Goal: Task Accomplishment & Management: Manage account settings

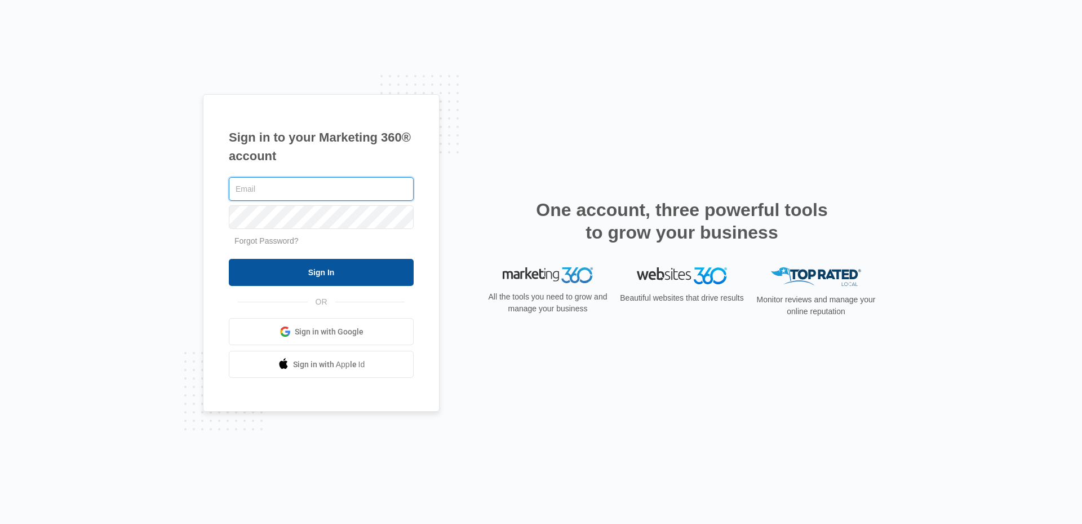
type input "[PERSON_NAME][EMAIL_ADDRESS][DOMAIN_NAME]"
click at [330, 262] on input "Sign In" at bounding box center [321, 272] width 185 height 27
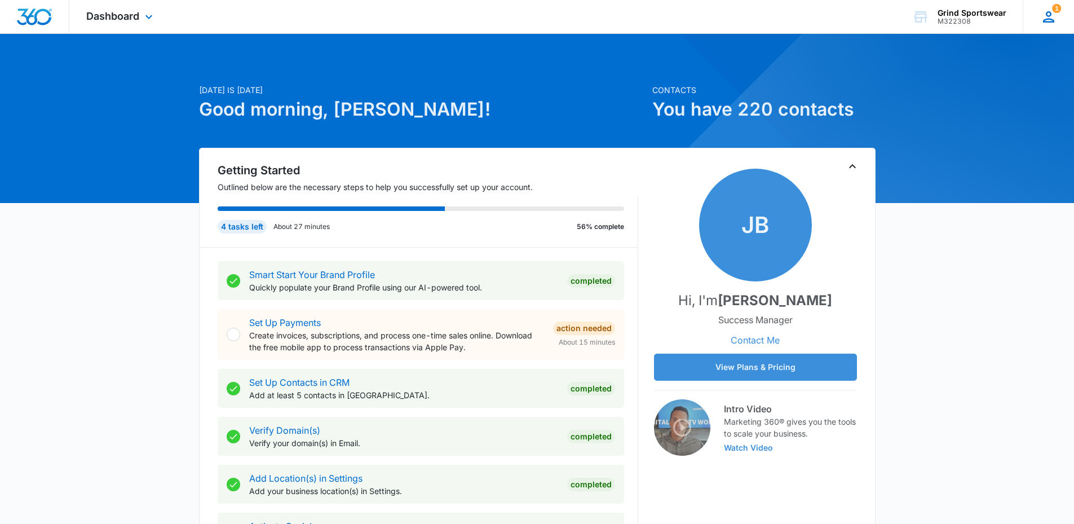
click at [1038, 18] on div "1 [PERSON_NAME] Babcock [EMAIL_ADDRESS][DOMAIN_NAME] My Profile 1 Notifications…" at bounding box center [1047, 16] width 51 height 33
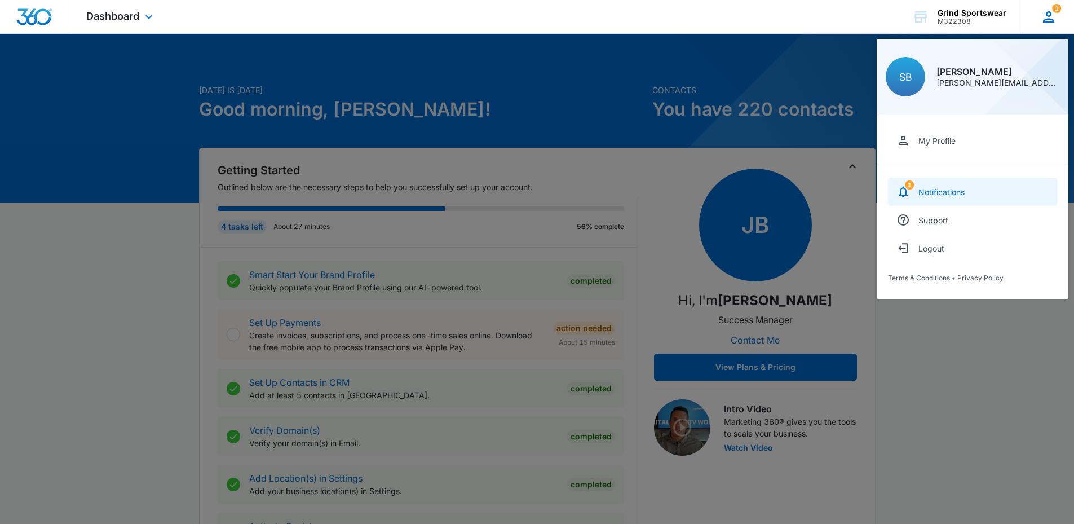
click at [921, 197] on link "1 Notifications" at bounding box center [972, 192] width 169 height 28
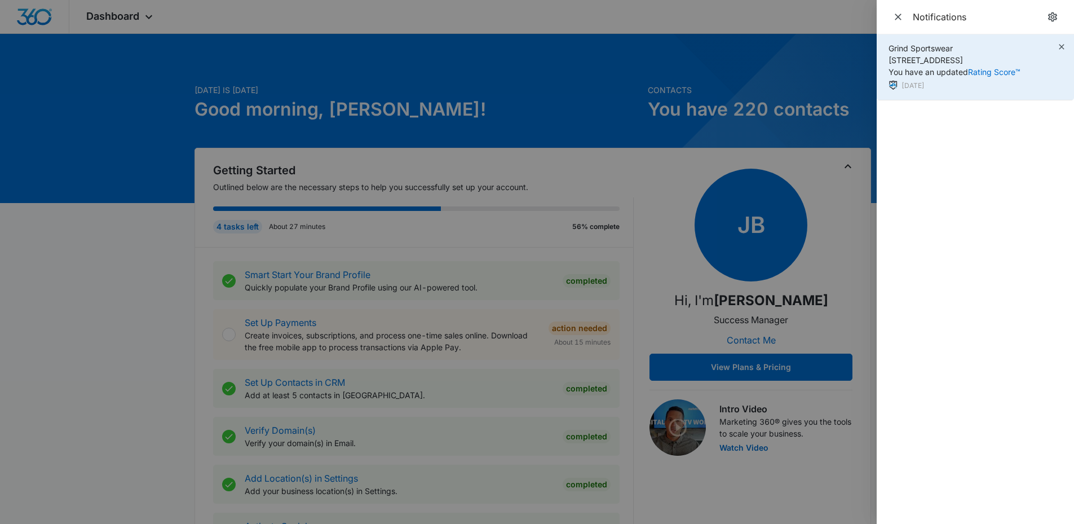
click at [964, 52] on div "Grind Sportswear [STREET_ADDRESS] You have an updated Rating Score™" at bounding box center [954, 60] width 132 height 36
click at [983, 77] on div "Grind Sportswear [STREET_ADDRESS] You have an updated Rating Score™" at bounding box center [954, 60] width 132 height 36
click at [983, 71] on link "Rating Score™" at bounding box center [994, 72] width 52 height 10
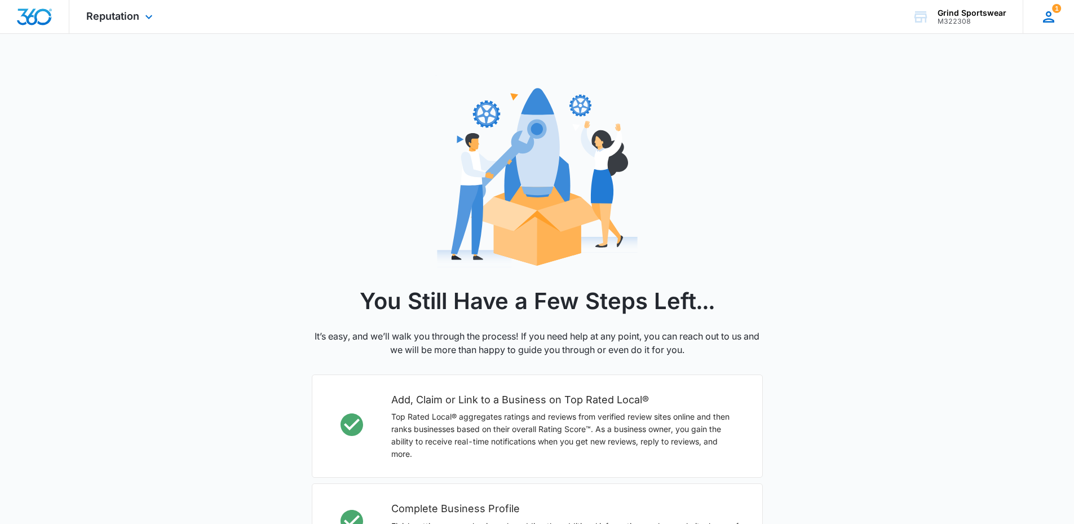
click at [1053, 12] on span "1" at bounding box center [1056, 8] width 9 height 9
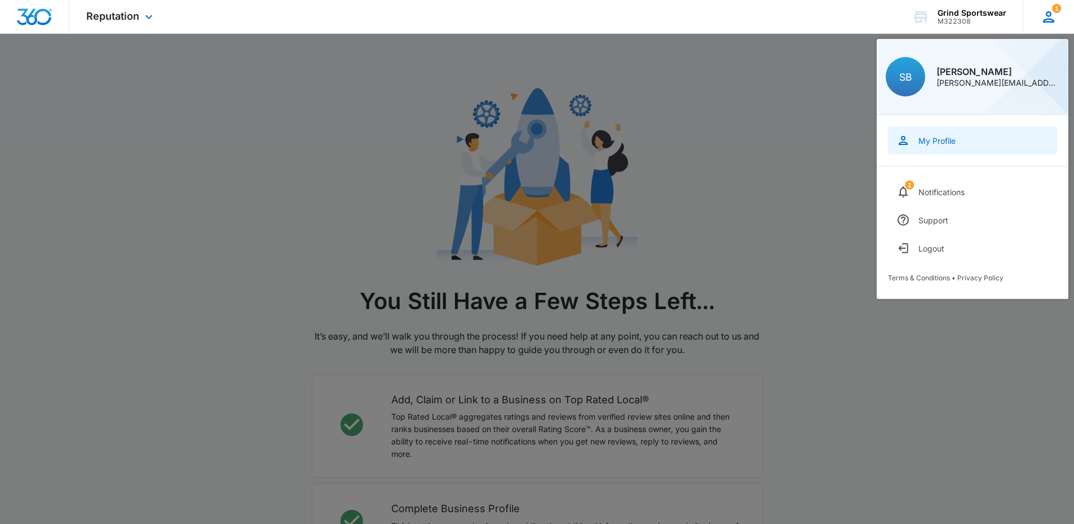
click at [942, 140] on div "My Profile" at bounding box center [936, 141] width 37 height 10
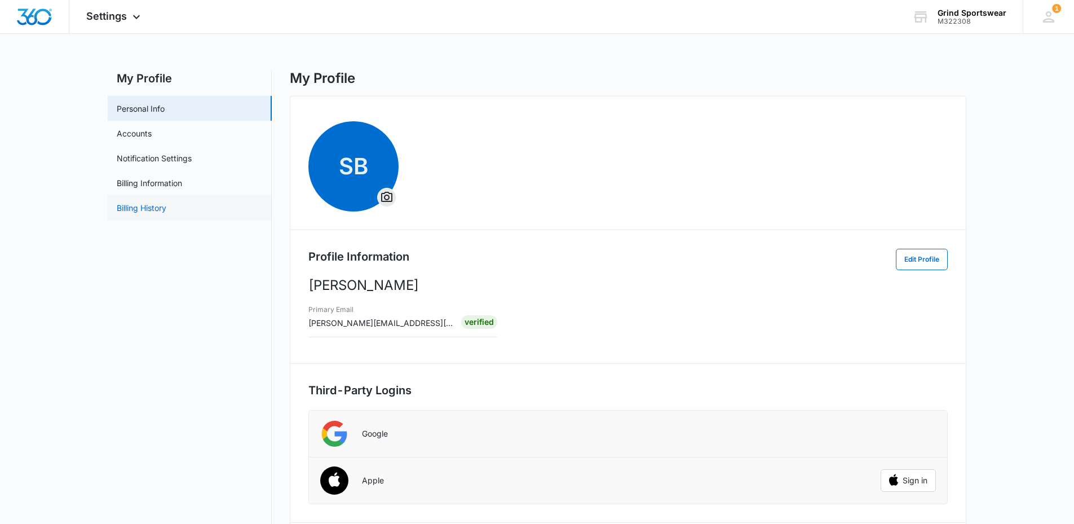
click at [144, 213] on link "Billing History" at bounding box center [142, 208] width 50 height 12
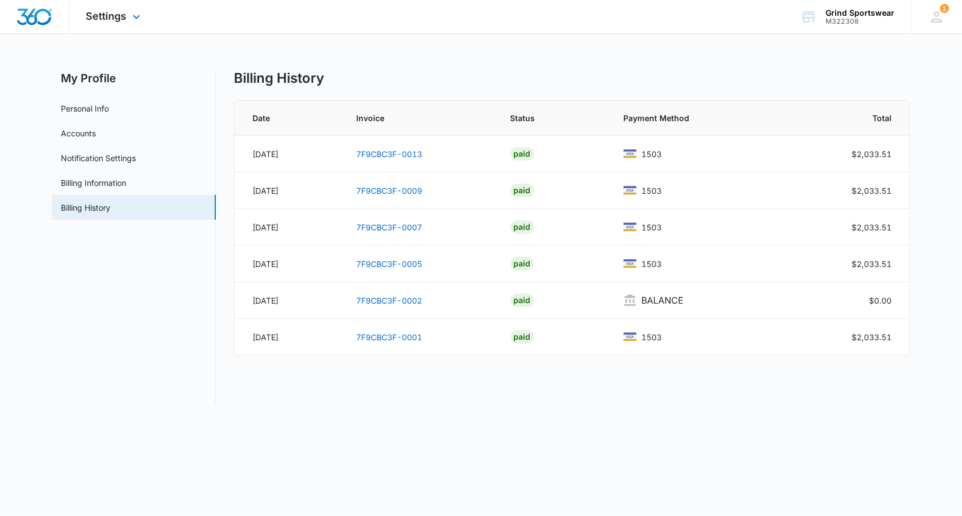
click at [25, 17] on img "Dashboard" at bounding box center [34, 16] width 36 height 17
